Goal: Navigation & Orientation: Find specific page/section

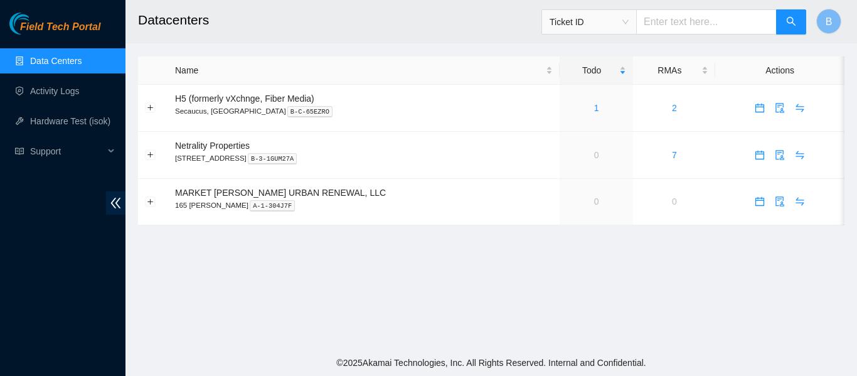
click at [446, 25] on h2 "Datacenters" at bounding box center [429, 20] width 582 height 40
click at [423, 35] on h2 "Datacenters" at bounding box center [429, 20] width 582 height 40
click at [69, 96] on link "Activity Logs" at bounding box center [55, 91] width 50 height 10
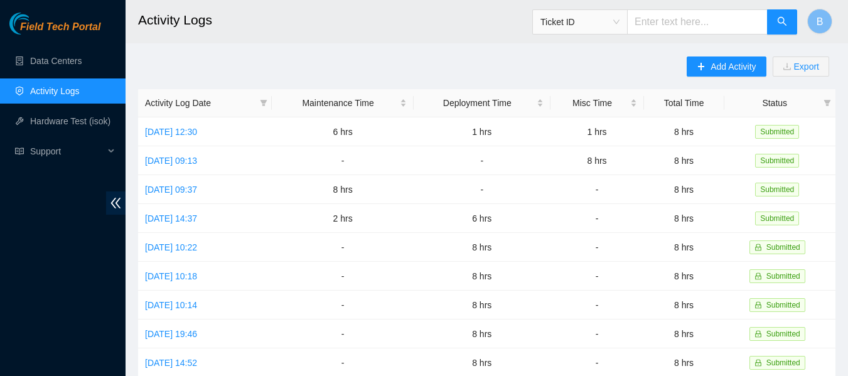
click at [419, 51] on main "Activity Logs Ticket ID B Add Activity Export Activity Log Date Maintenance Tim…" at bounding box center [487, 374] width 722 height 748
click at [74, 66] on link "Data Centers" at bounding box center [55, 61] width 51 height 10
